Goal: Communication & Community: Answer question/provide support

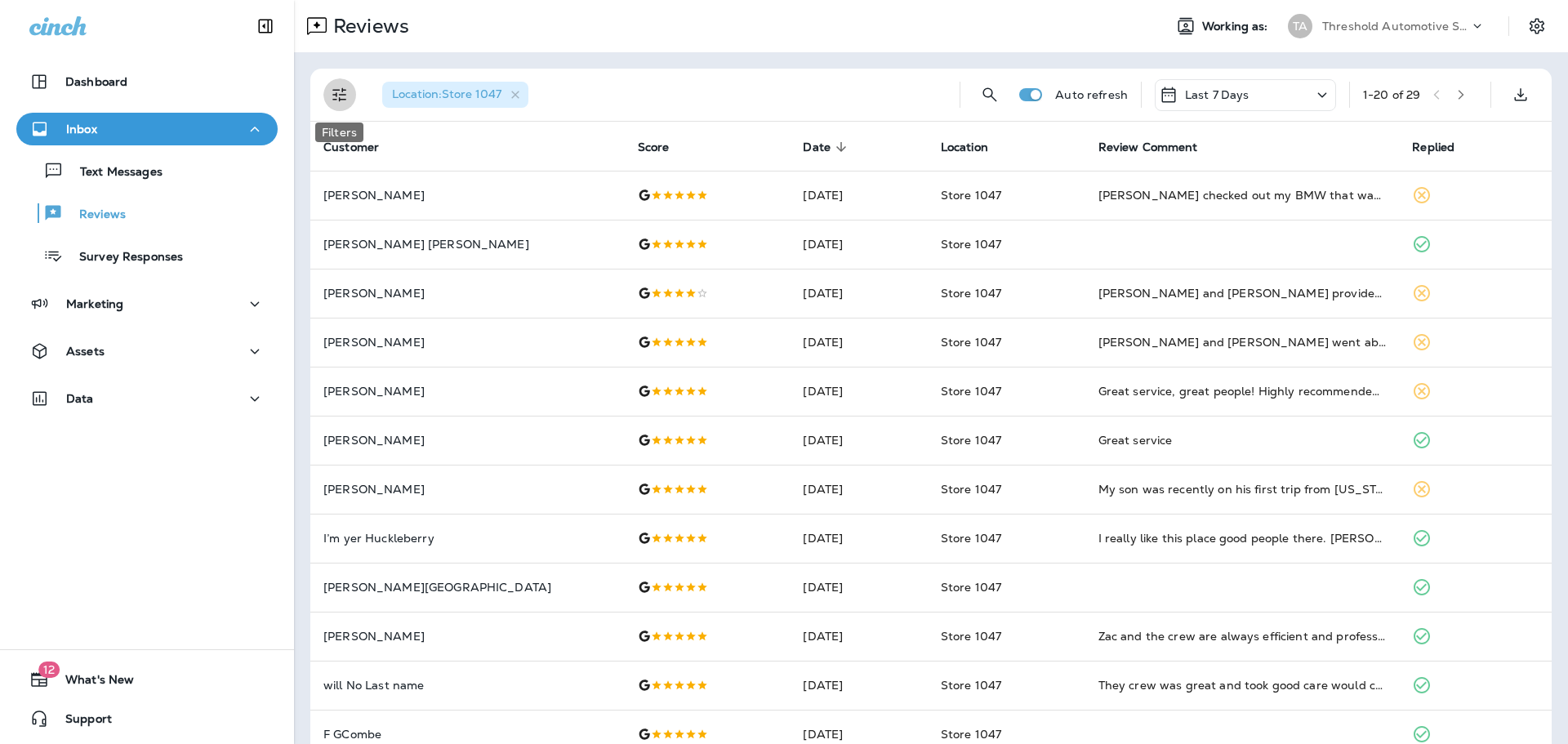
click at [341, 106] on button "Filters" at bounding box center [339, 94] width 33 height 33
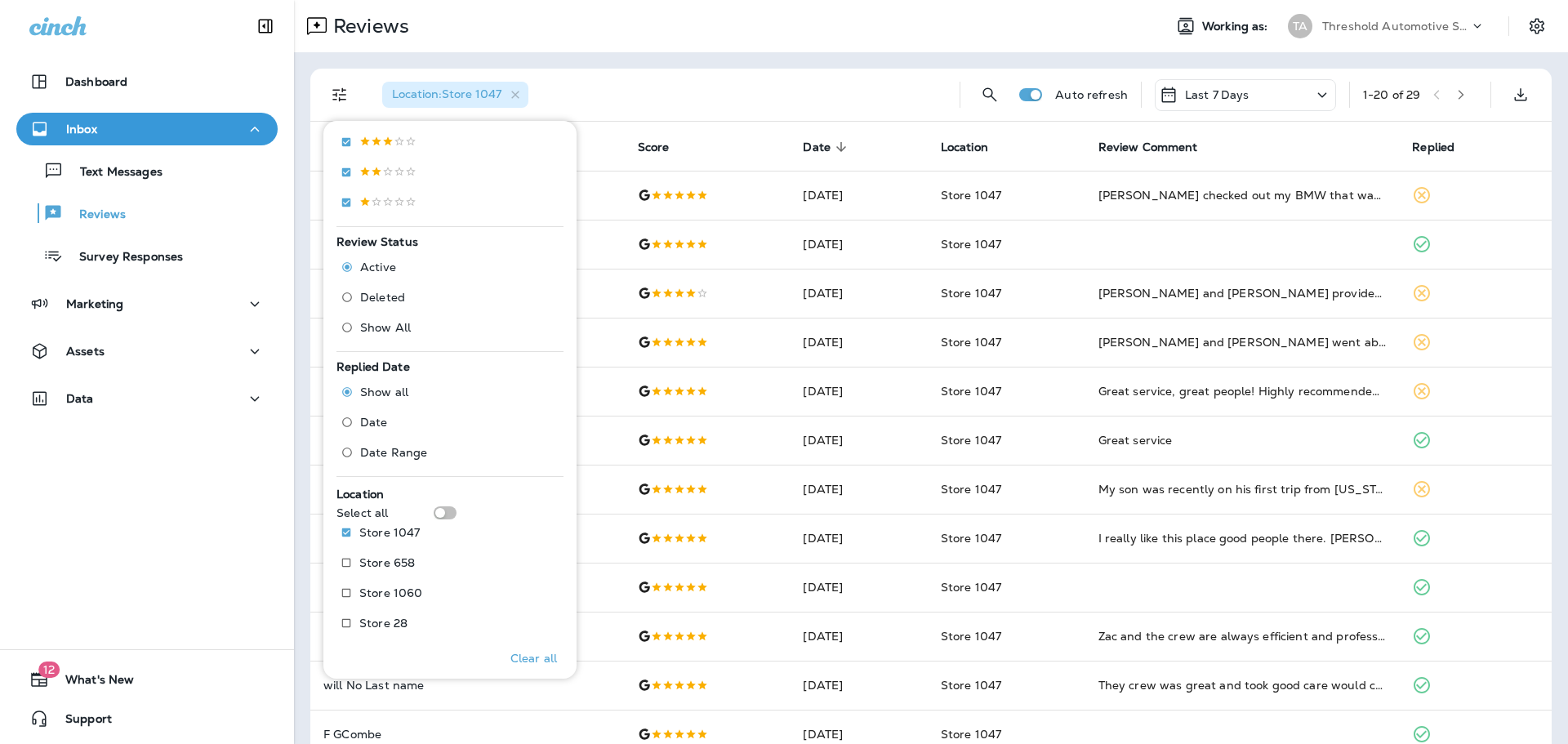
scroll to position [470, 0]
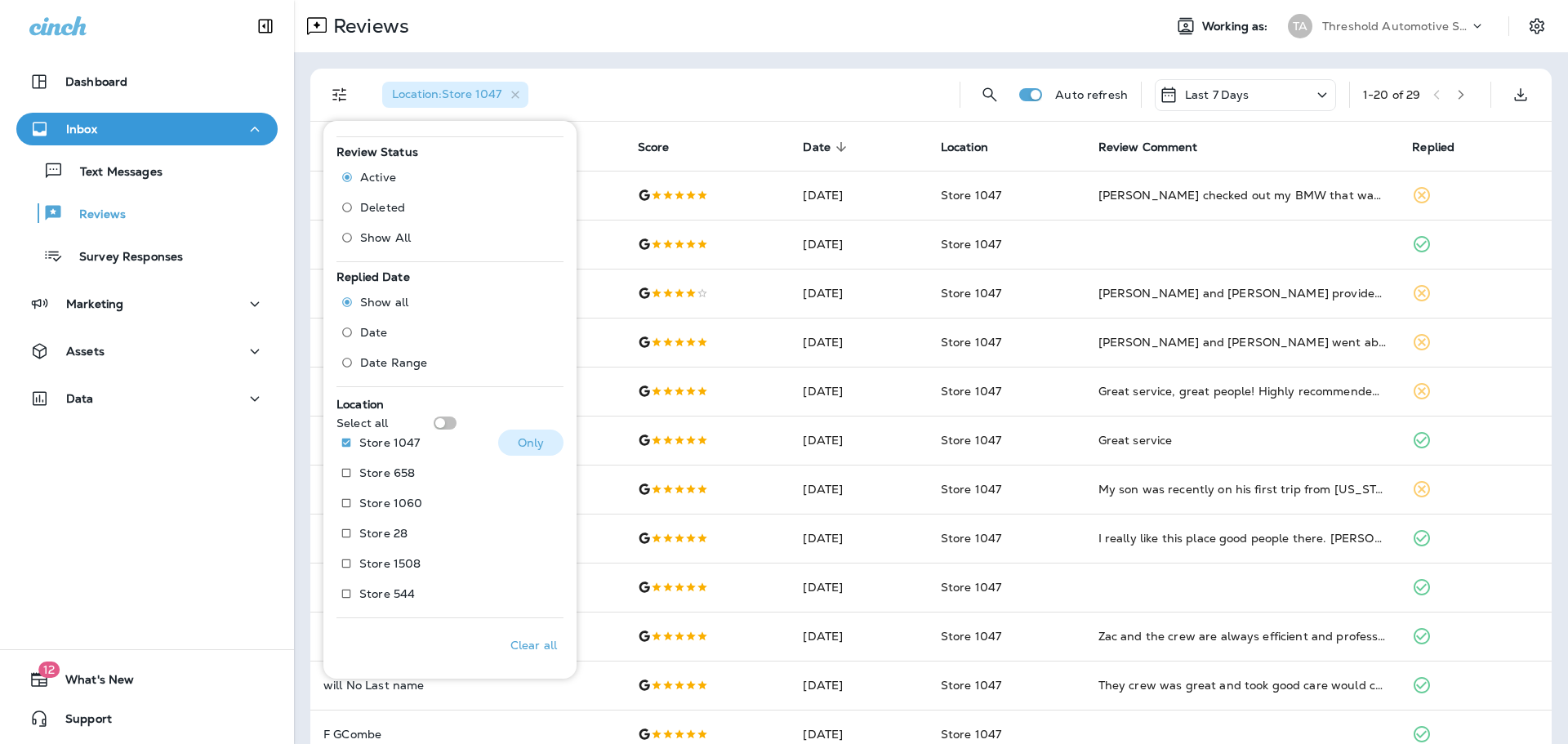
click at [518, 444] on p "Only" at bounding box center [531, 443] width 27 height 13
click at [620, 33] on div "Reviews" at bounding box center [722, 26] width 856 height 33
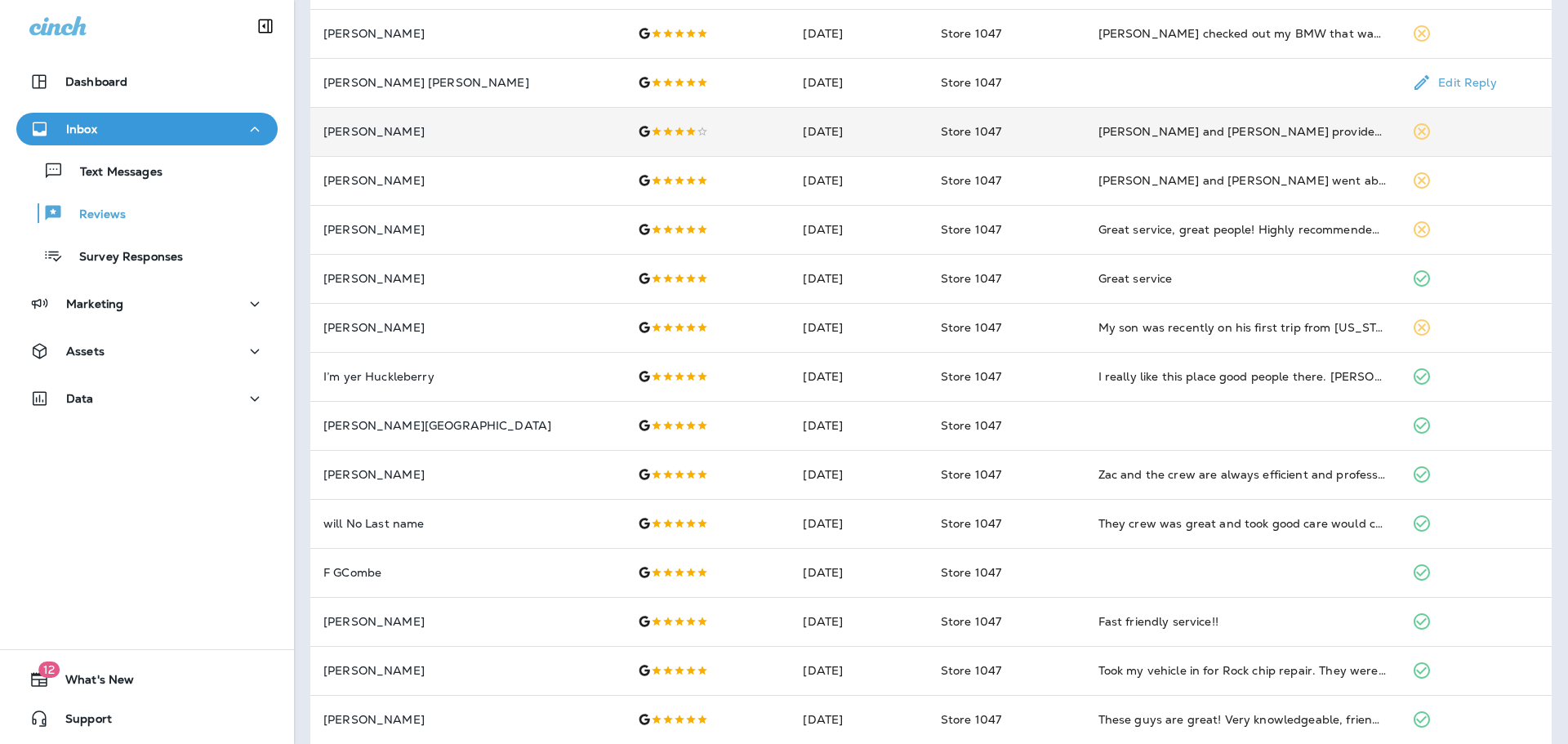
scroll to position [82, 0]
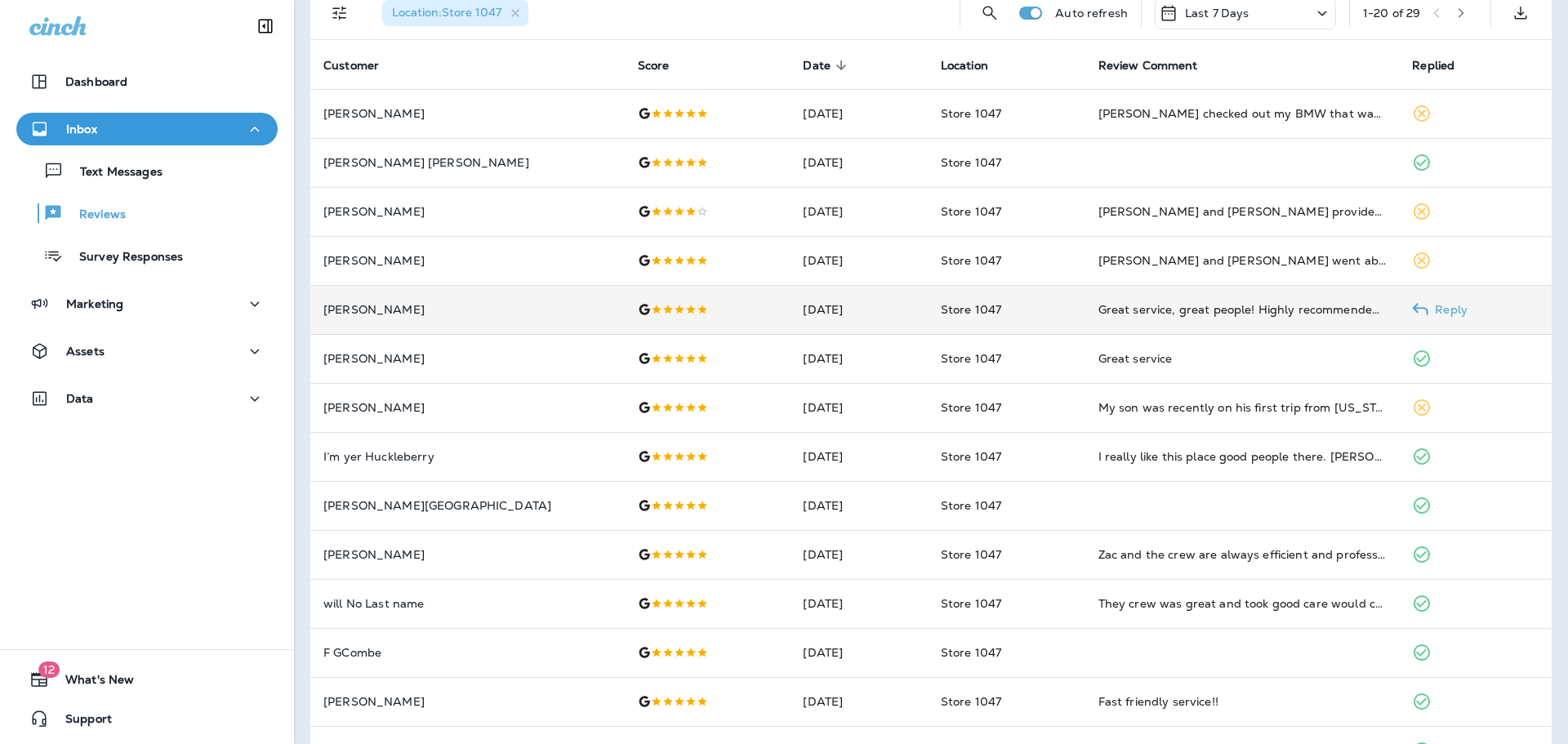
click at [1429, 306] on p "Reply" at bounding box center [1448, 309] width 39 height 13
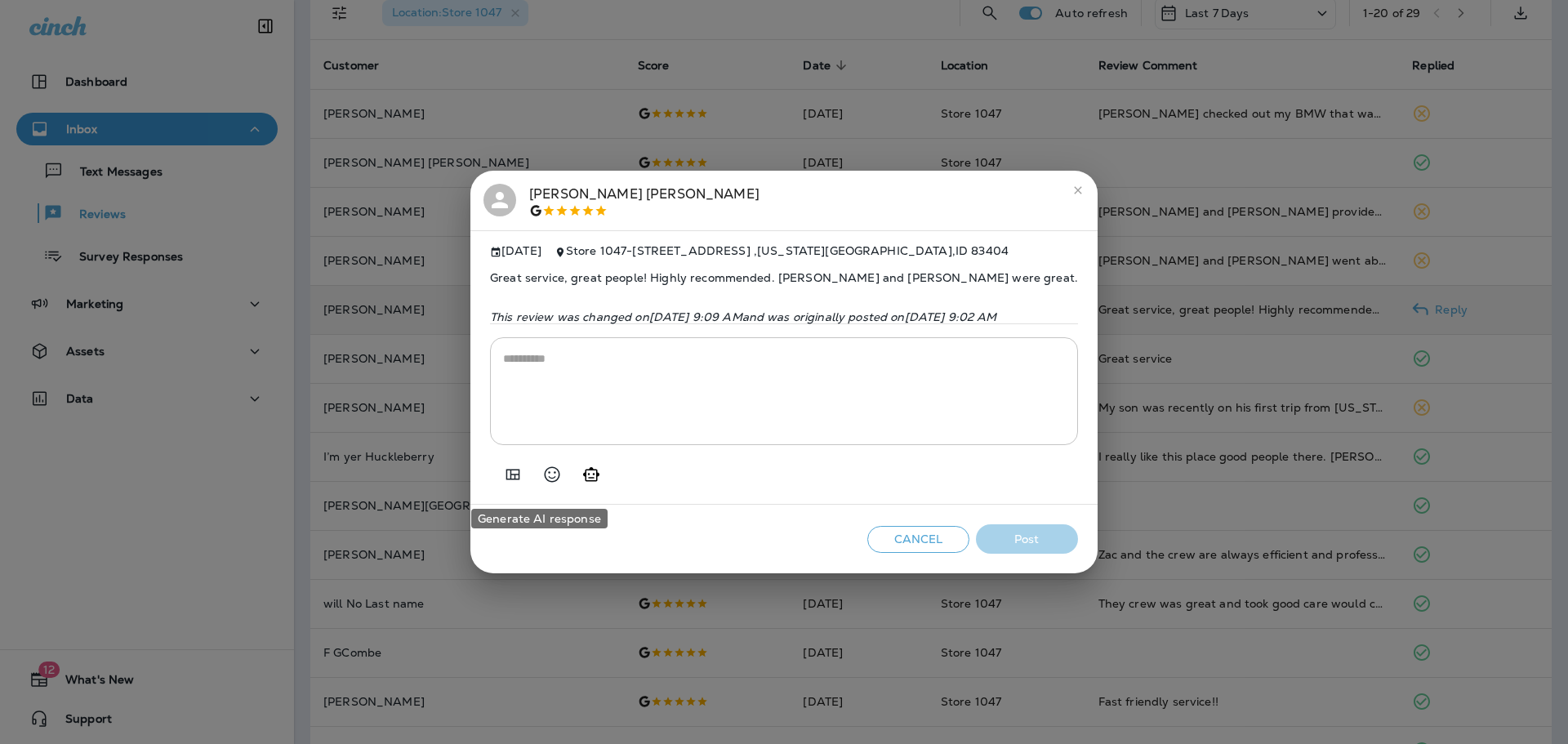
click at [582, 482] on icon "Generate AI response" at bounding box center [591, 474] width 19 height 19
type textarea "**********"
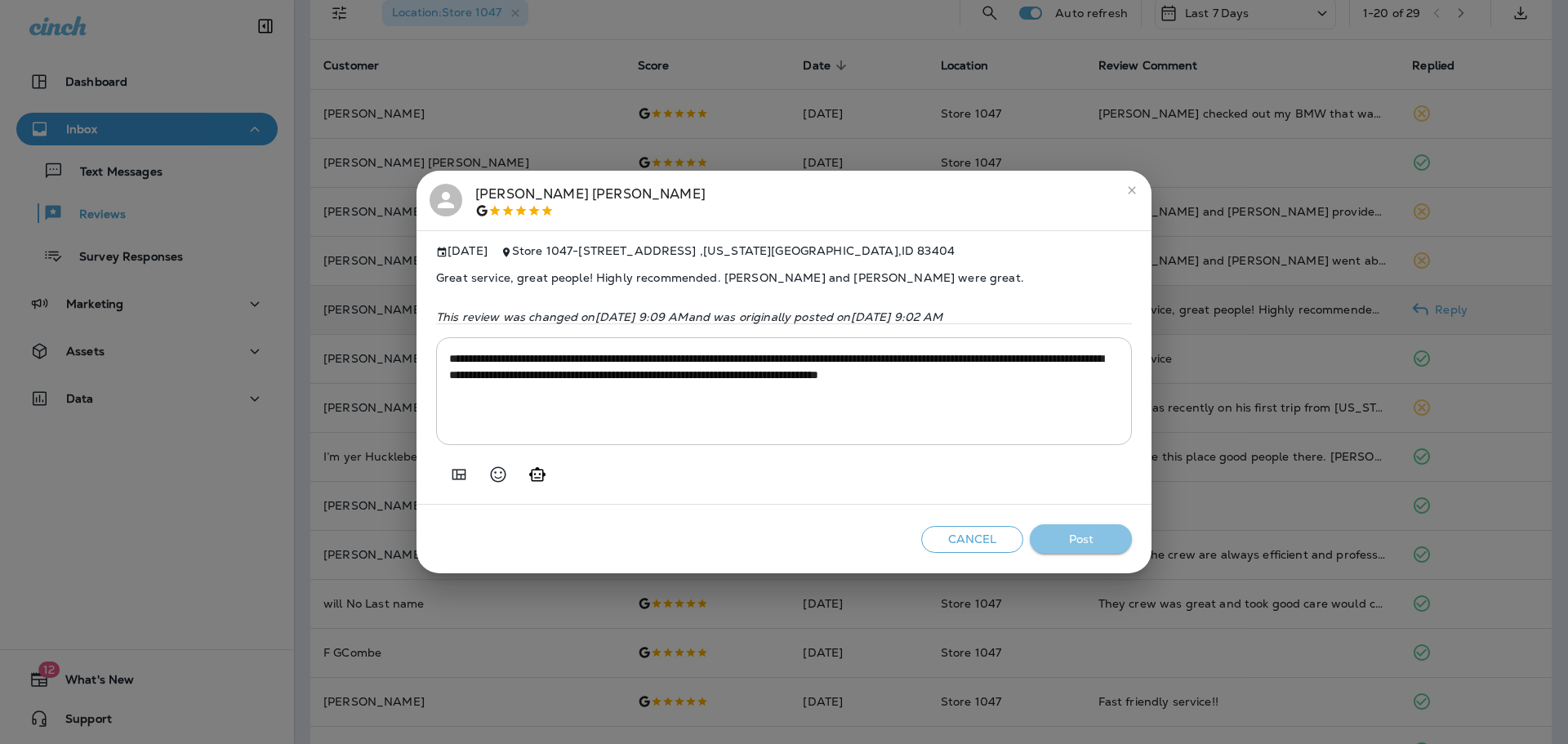
click at [1062, 549] on button "Post" at bounding box center [1081, 539] width 102 height 30
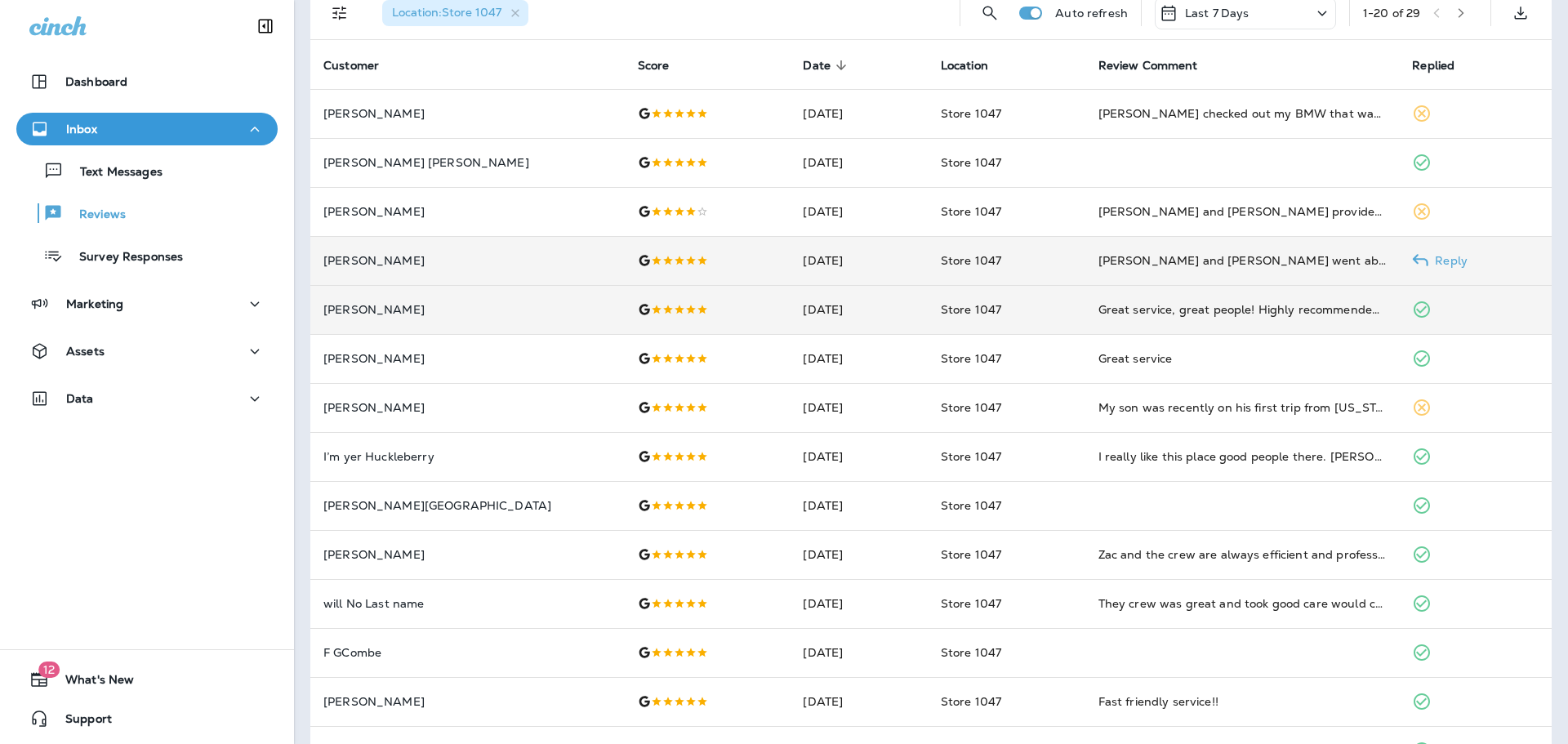
drag, startPoint x: 1423, startPoint y: 273, endPoint x: 1415, endPoint y: 263, distance: 12.8
click at [1429, 263] on p "Reply" at bounding box center [1448, 260] width 39 height 13
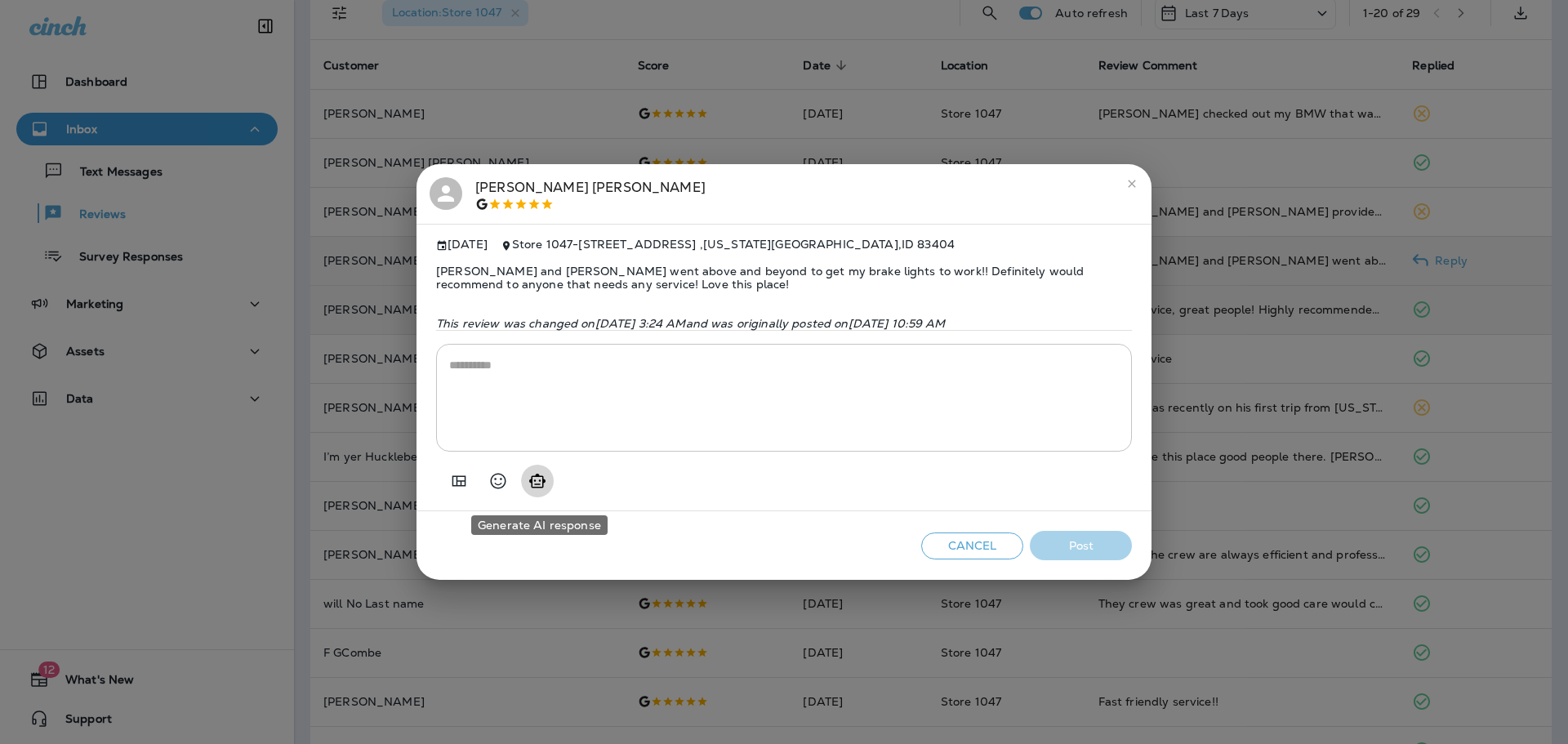
click at [540, 491] on icon "Generate AI response" at bounding box center [538, 481] width 19 height 19
type textarea "**********"
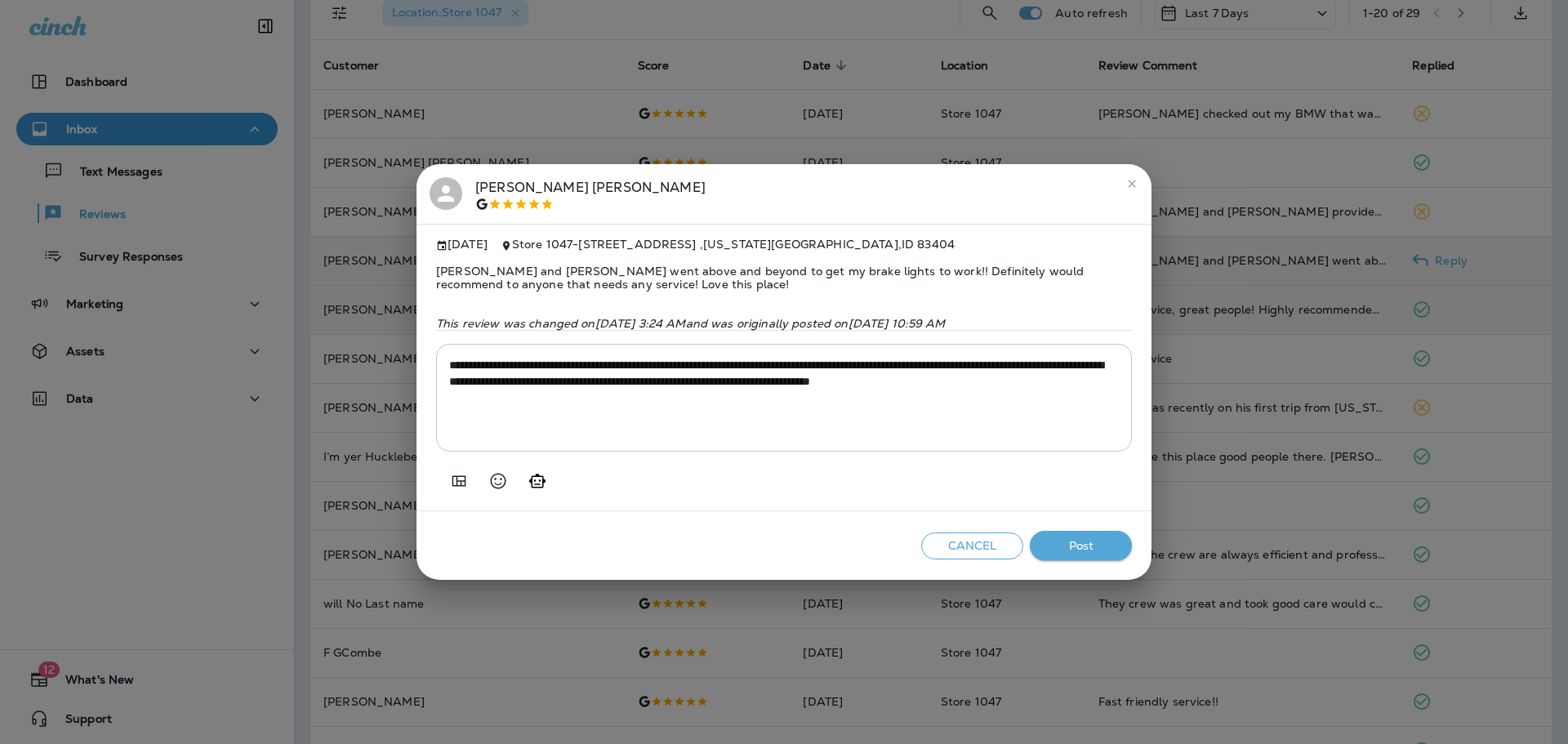
click at [1071, 559] on button "Post" at bounding box center [1081, 546] width 102 height 30
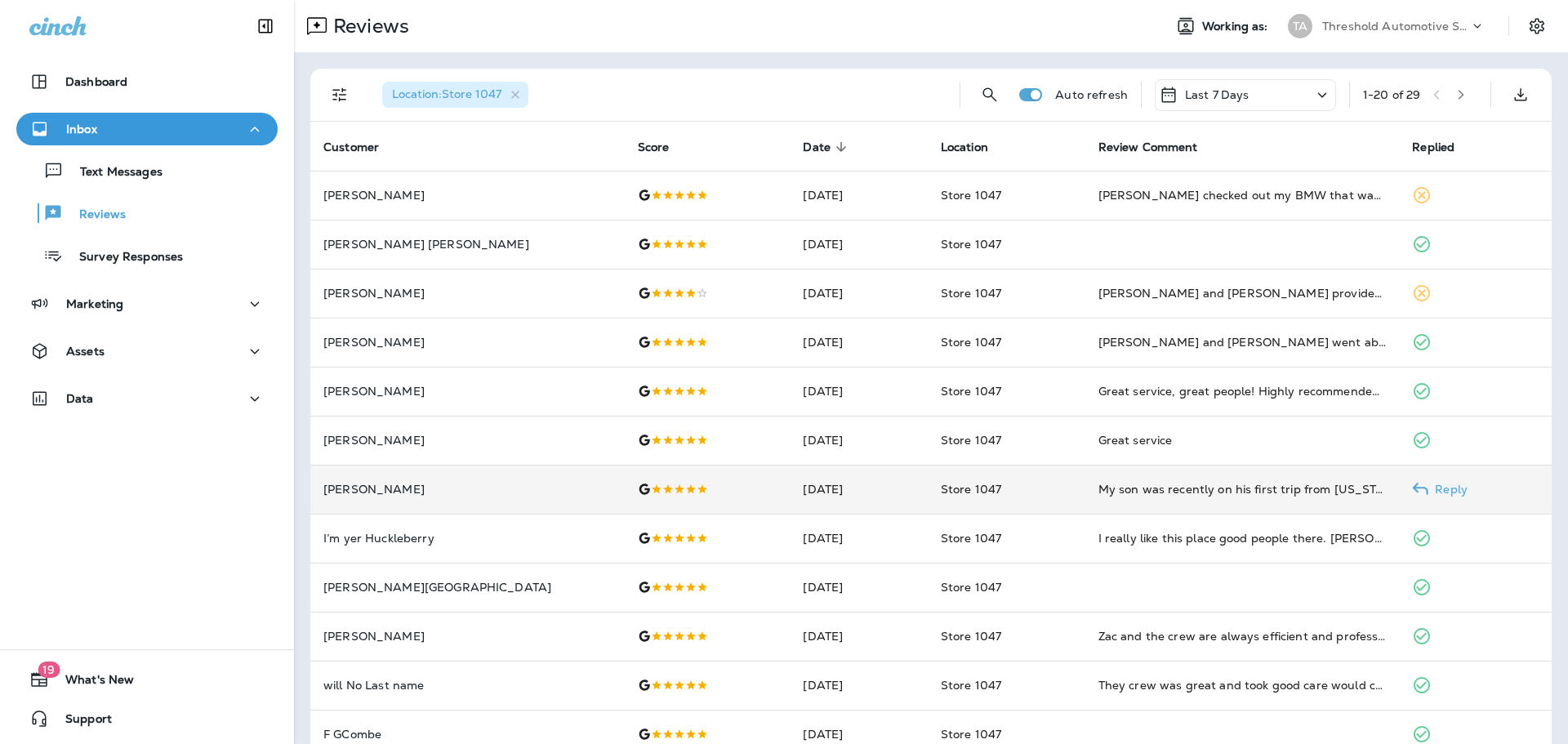
click at [1412, 489] on icon at bounding box center [1420, 489] width 17 height 17
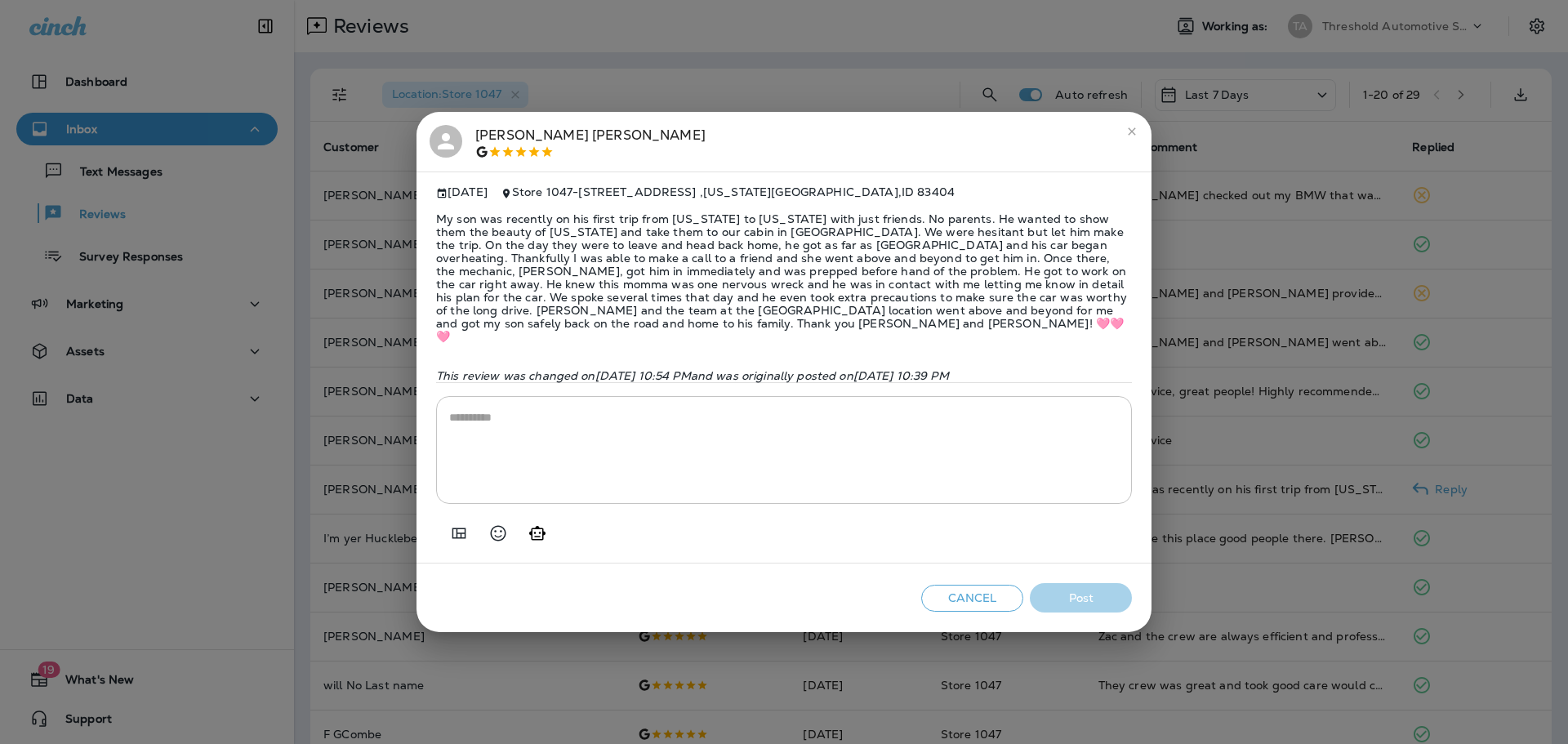
click at [555, 435] on textarea at bounding box center [784, 450] width 670 height 82
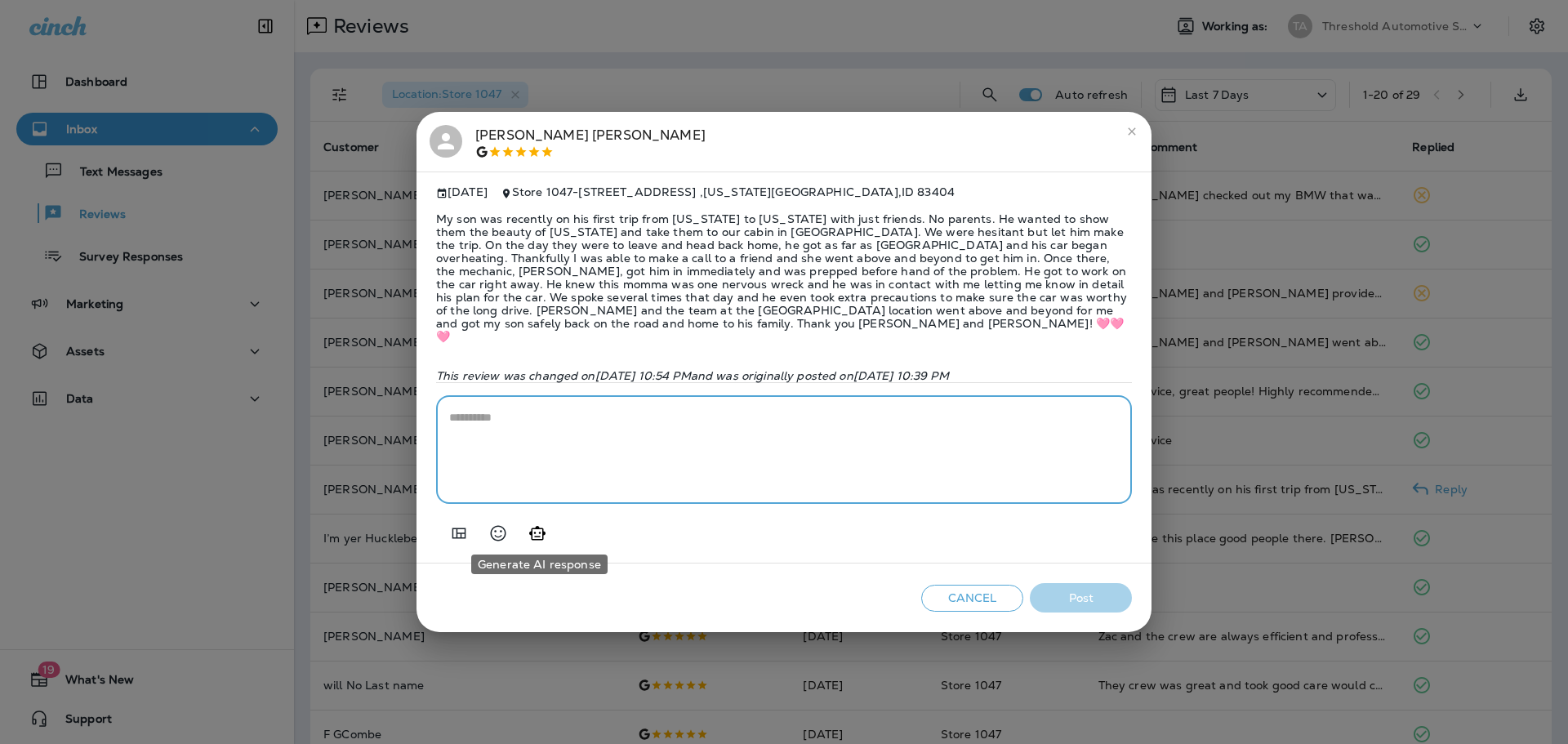
click at [532, 530] on icon "Generate AI response" at bounding box center [537, 533] width 17 height 14
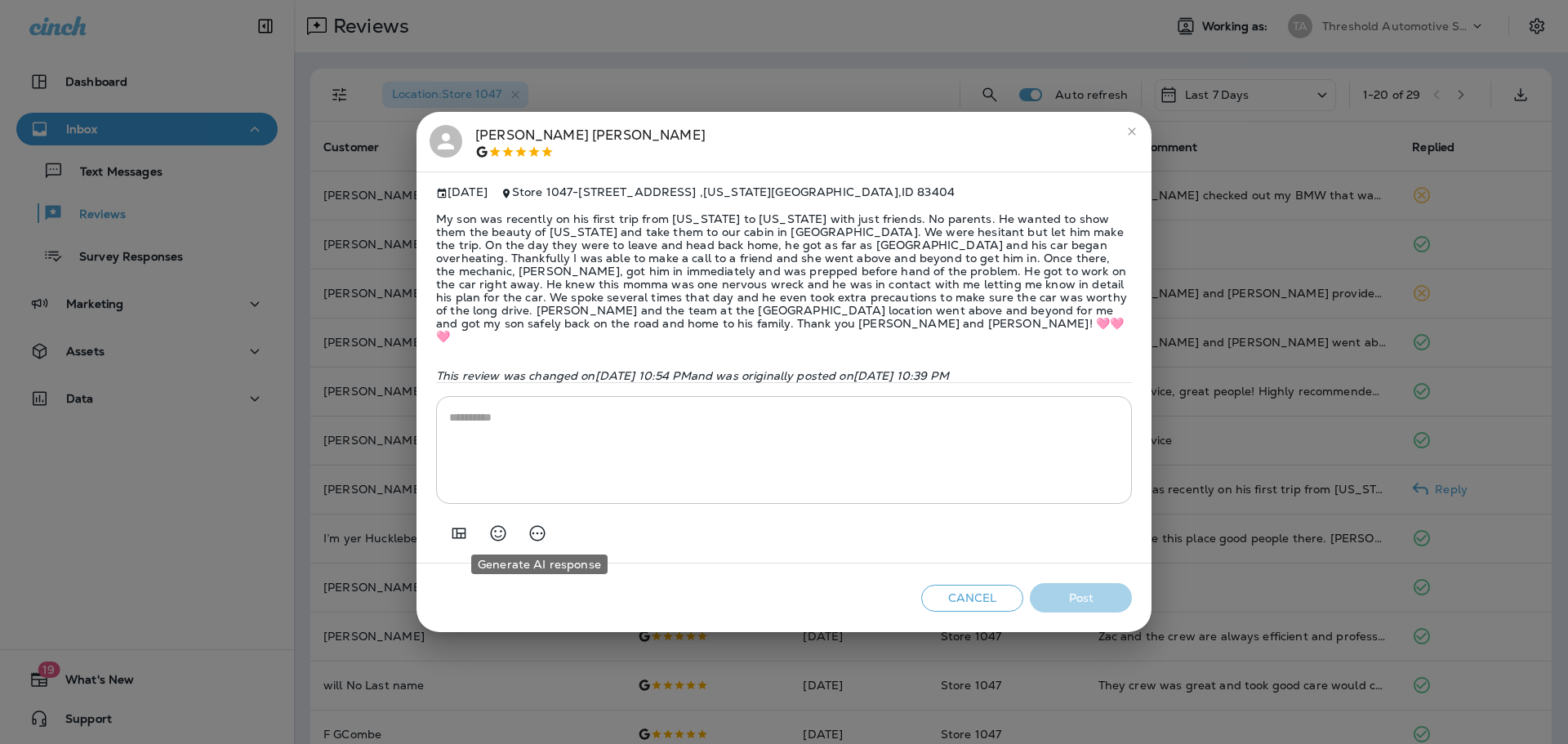
type textarea "**********"
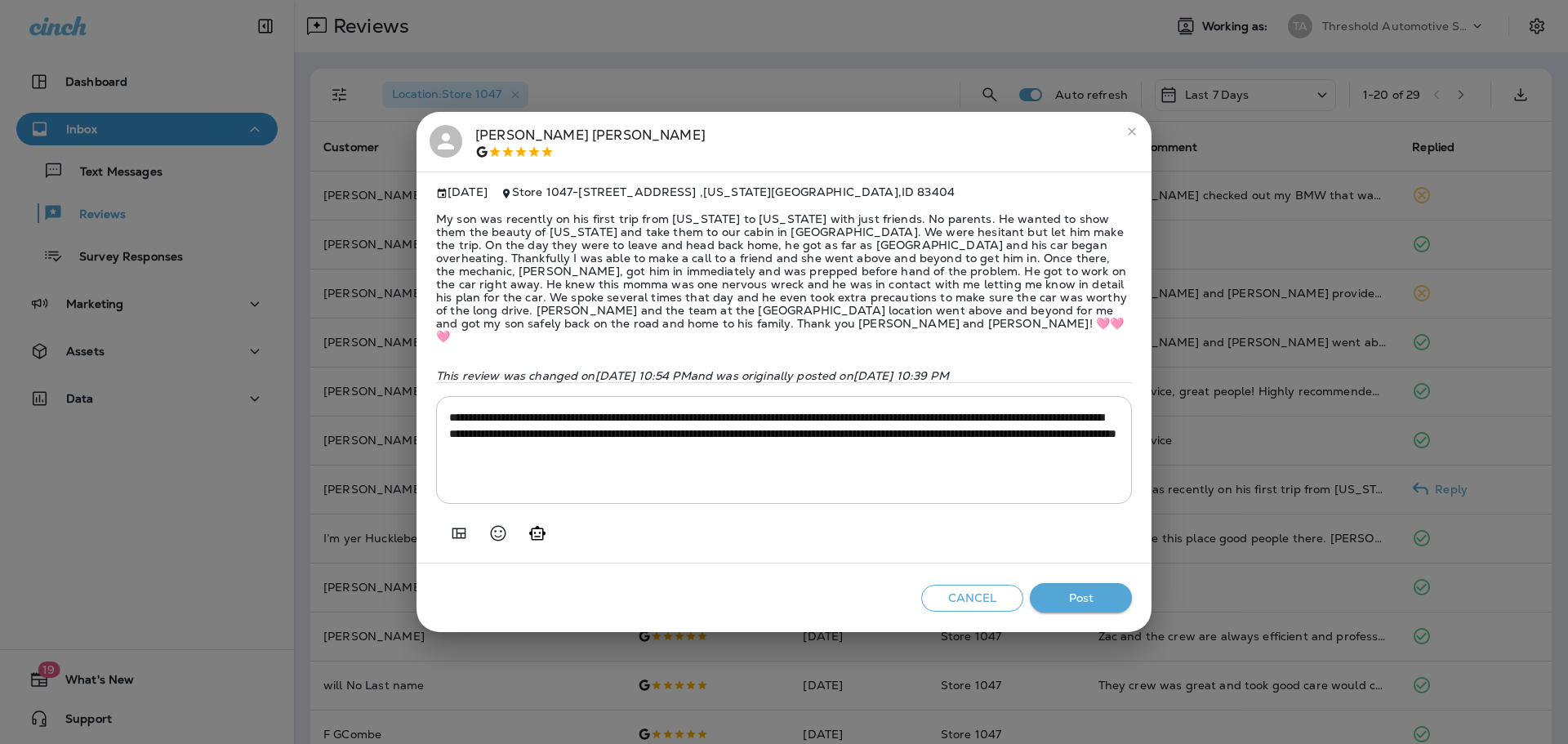
click at [1081, 584] on button "Post" at bounding box center [1081, 599] width 102 height 30
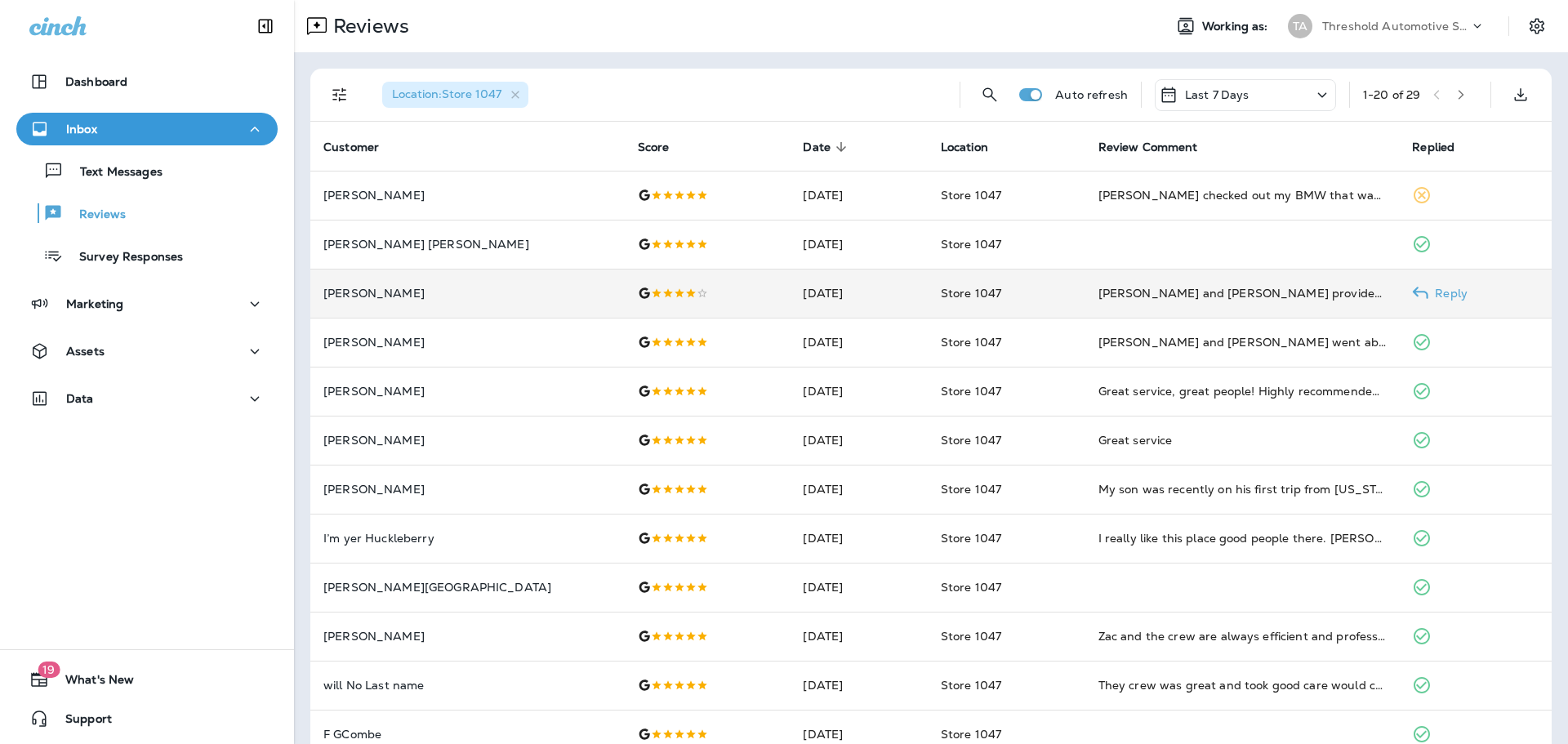
click at [1399, 303] on td "Reply" at bounding box center [1475, 294] width 152 height 49
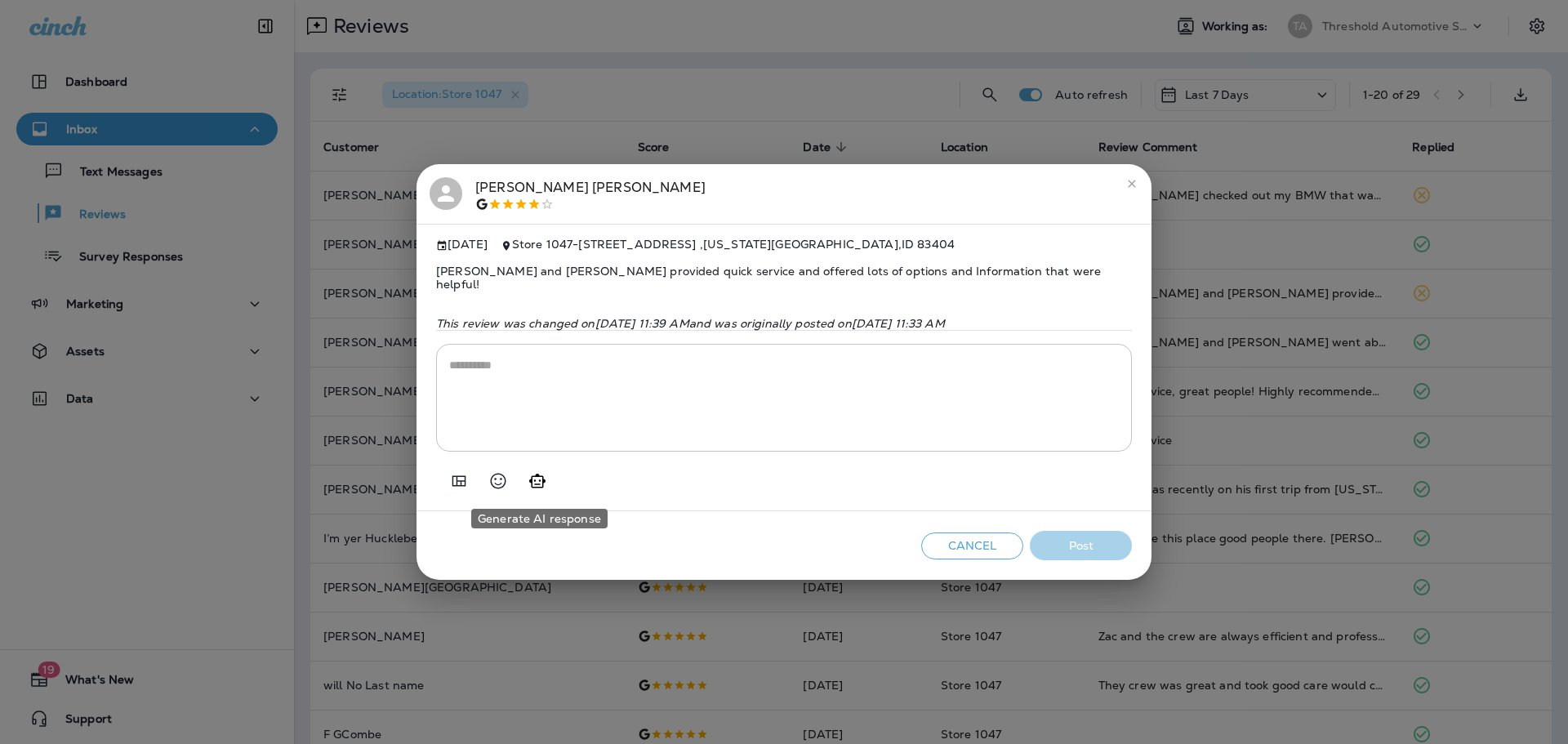
click at [537, 484] on icon "Generate AI response" at bounding box center [537, 480] width 17 height 14
type textarea "**********"
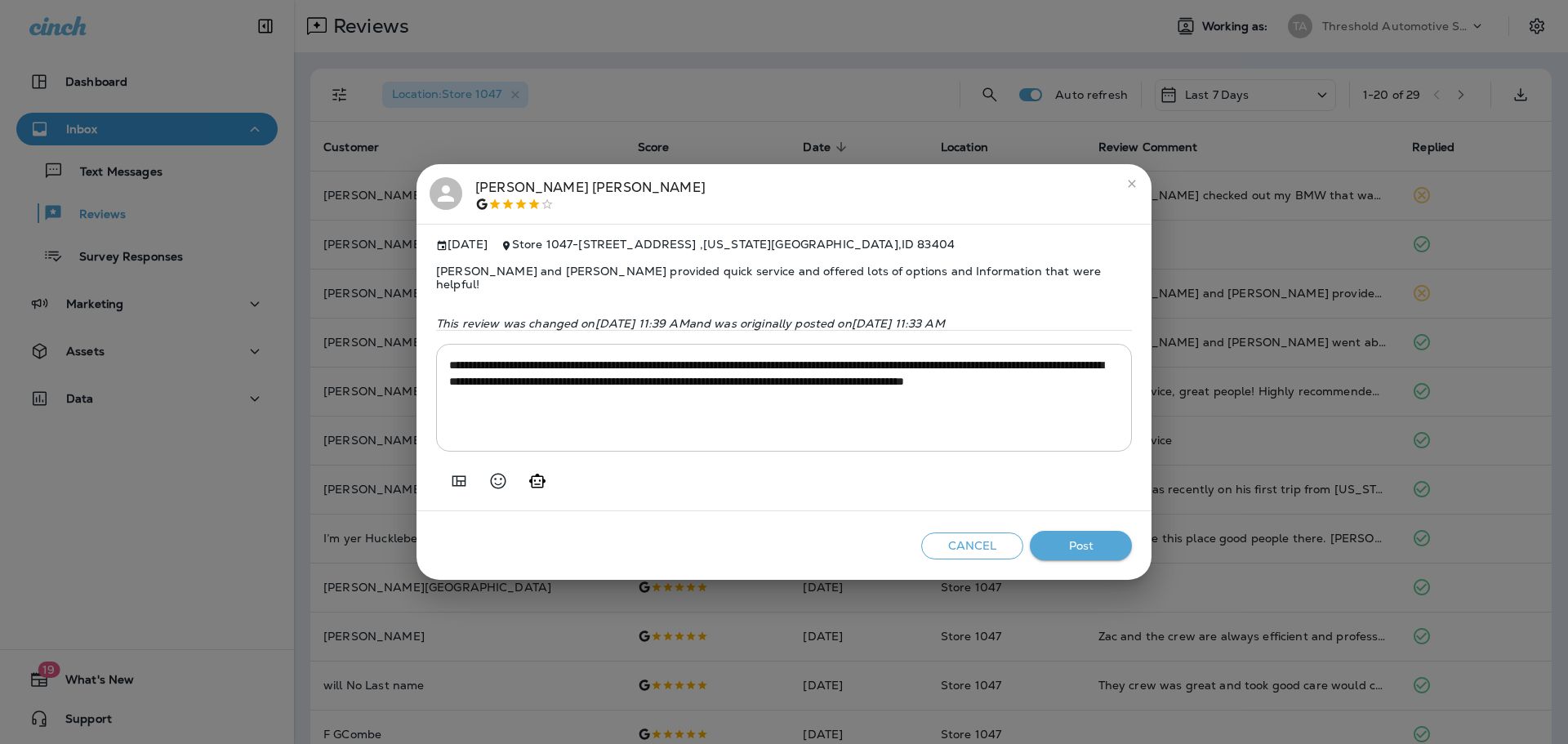
click at [1080, 547] on button "Post" at bounding box center [1081, 546] width 102 height 30
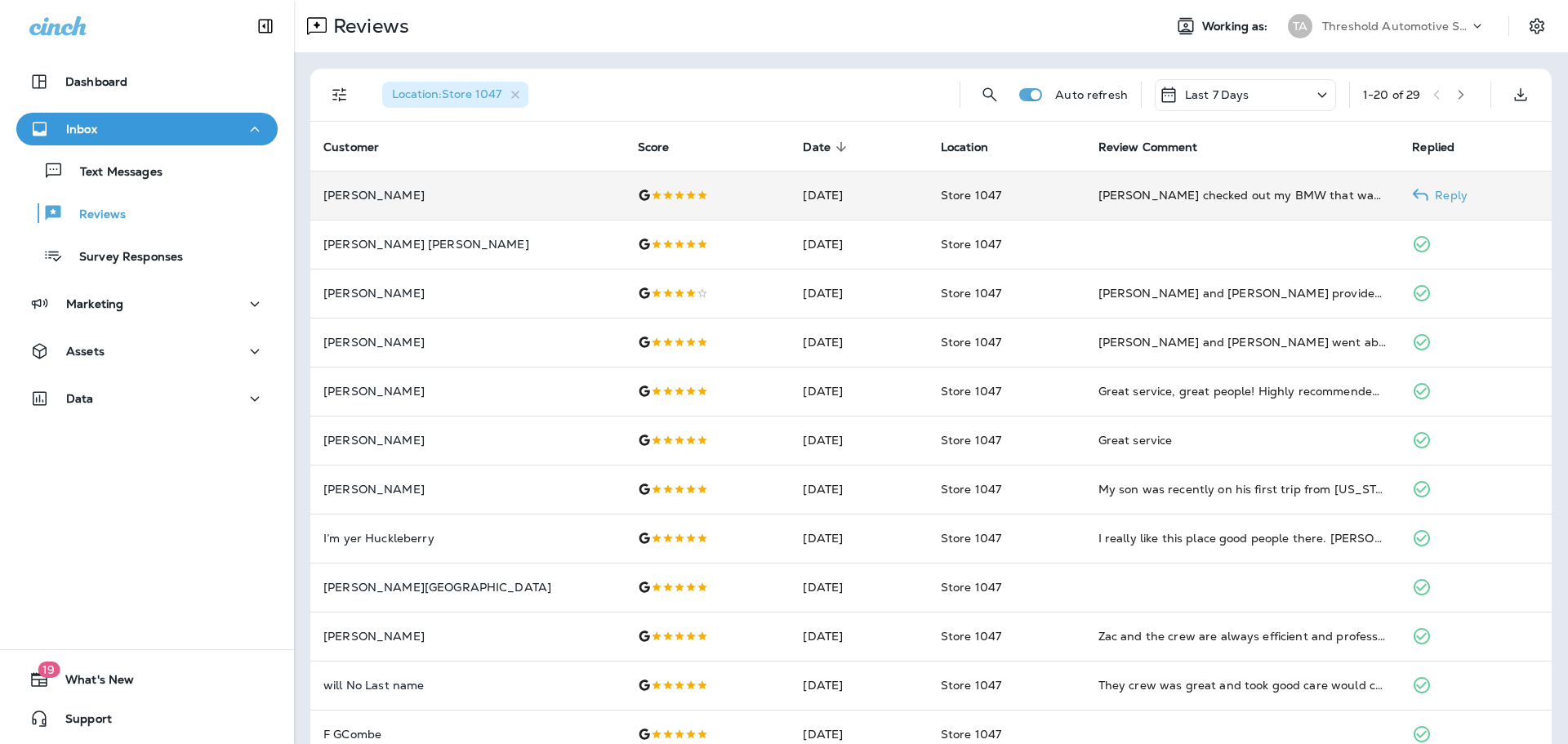
click at [1429, 196] on p "Reply" at bounding box center [1448, 195] width 39 height 13
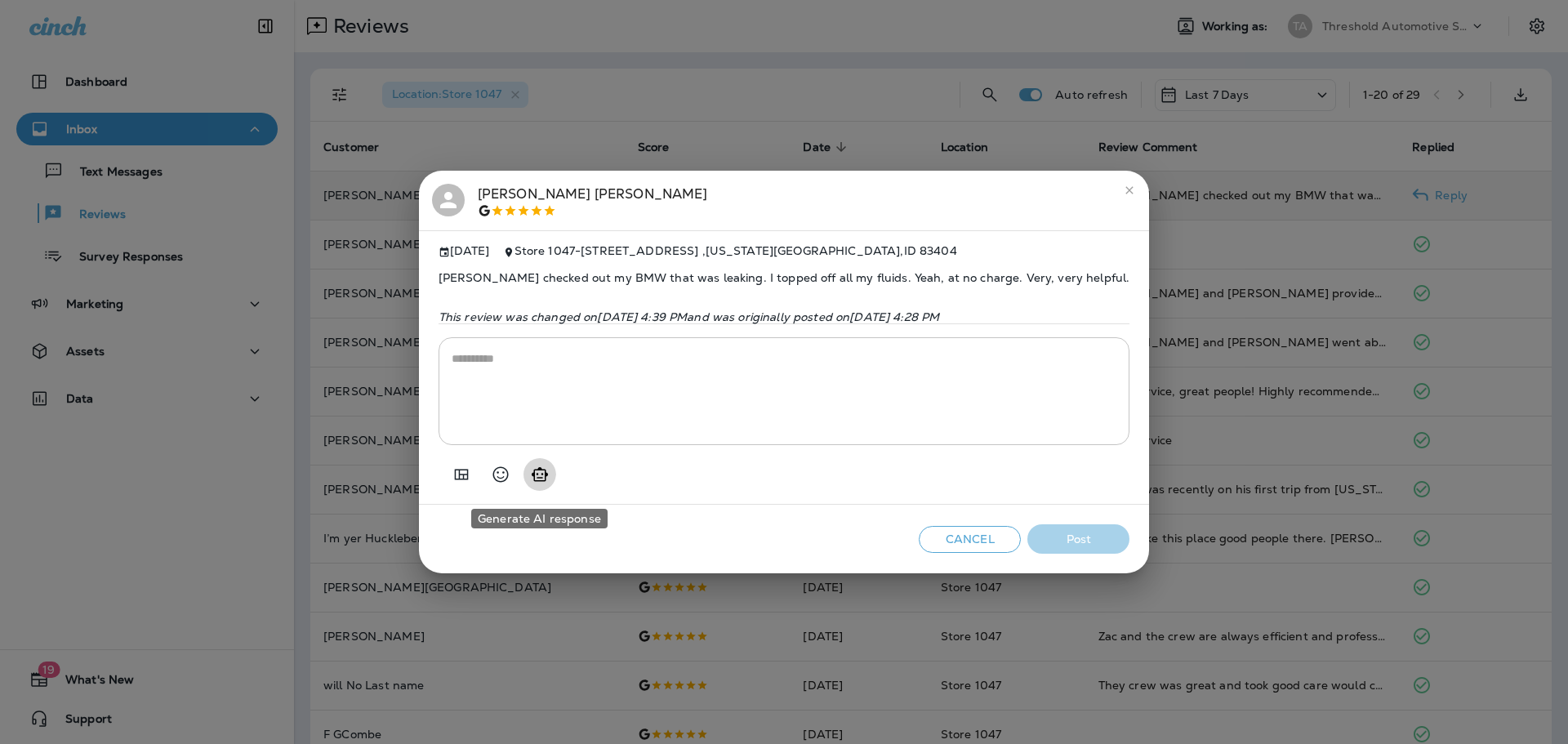
click at [545, 475] on icon "Generate AI response" at bounding box center [539, 474] width 19 height 19
type textarea "**********"
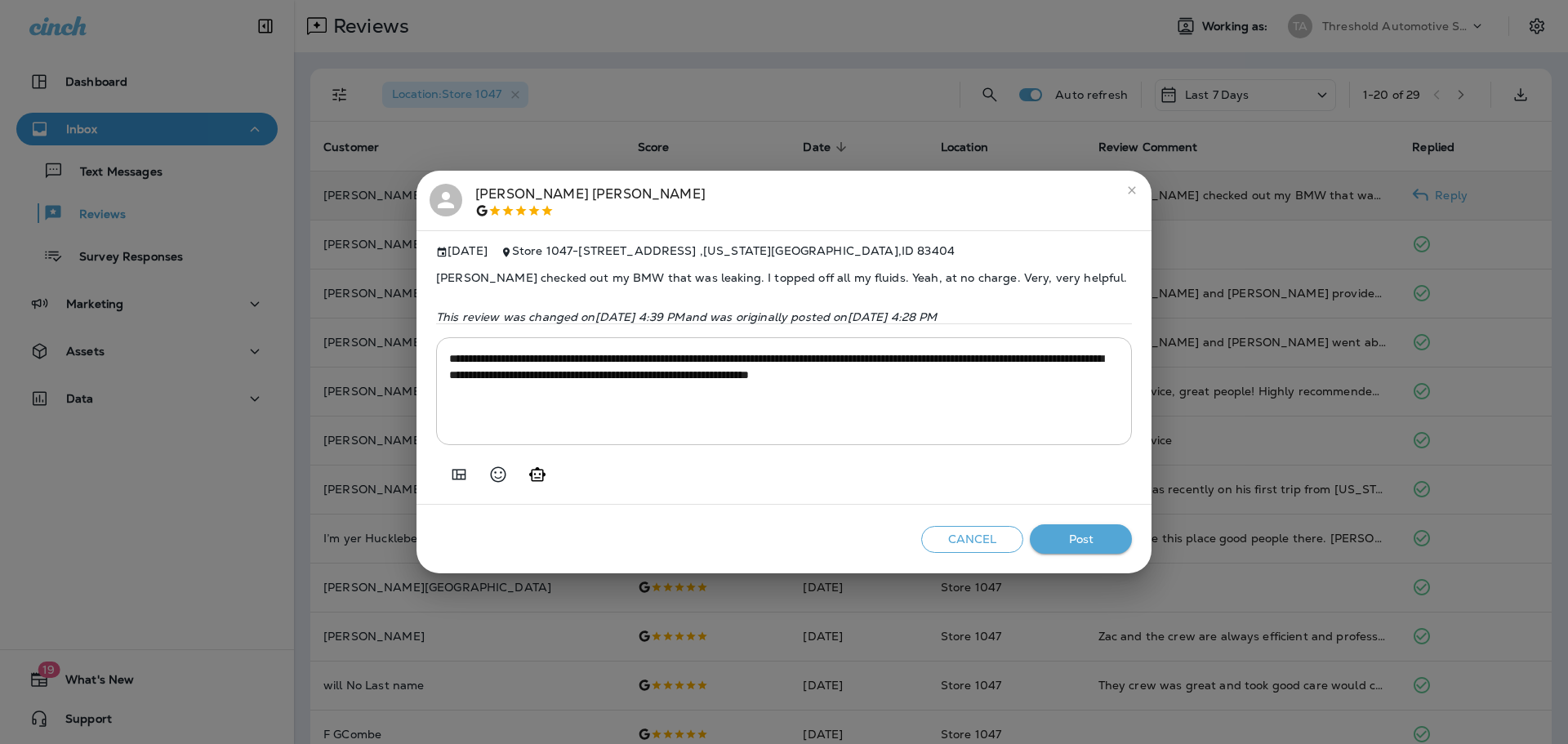
click at [1085, 552] on button "Post" at bounding box center [1081, 539] width 102 height 30
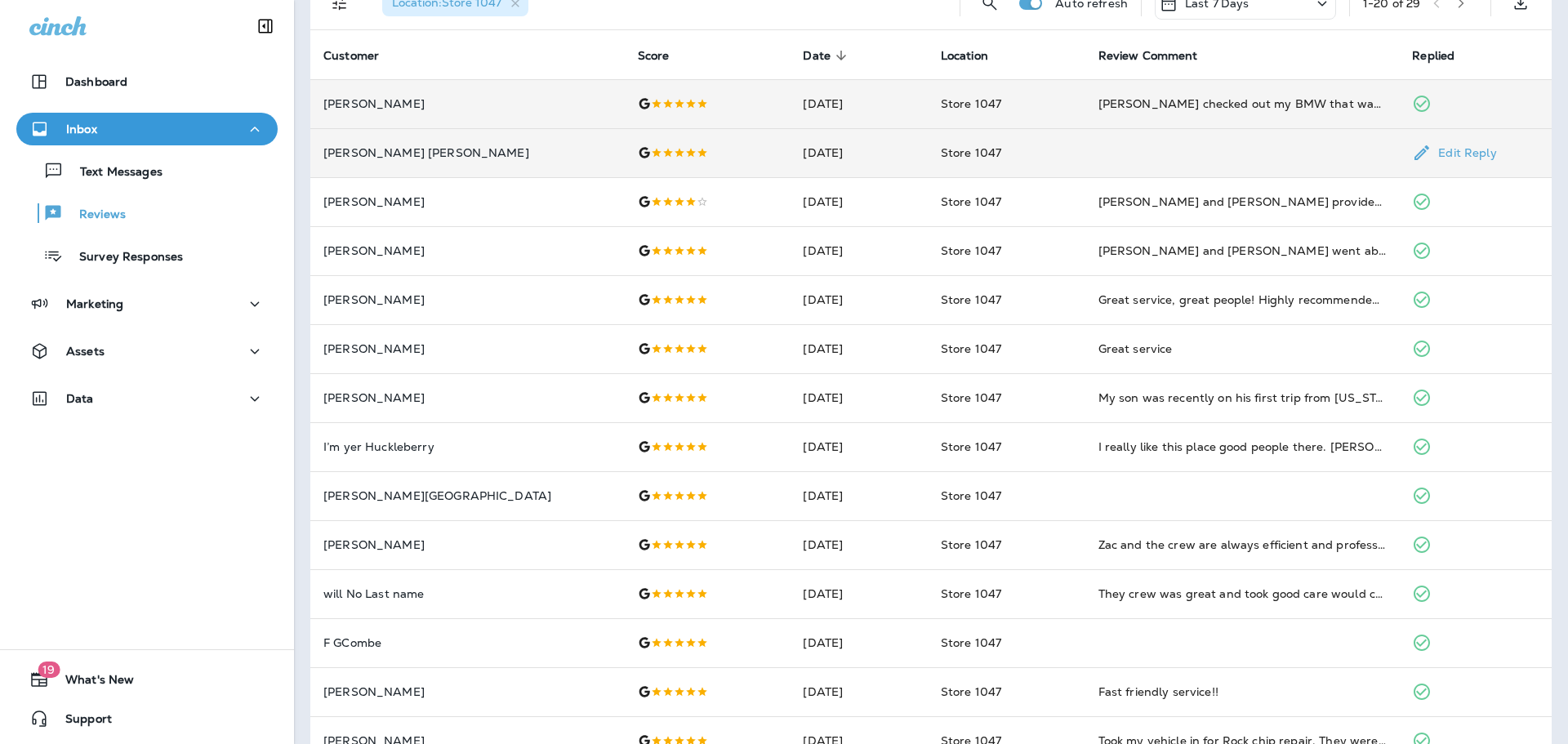
scroll to position [82, 0]
